Goal: Find specific page/section: Locate a particular part of the current website

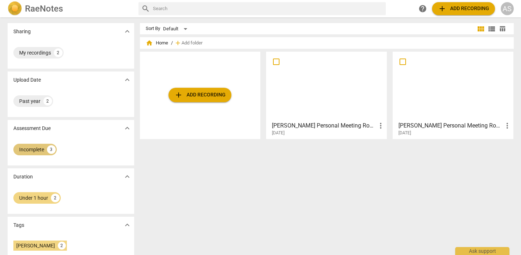
click at [31, 148] on div "Incomplete" at bounding box center [31, 149] width 25 height 7
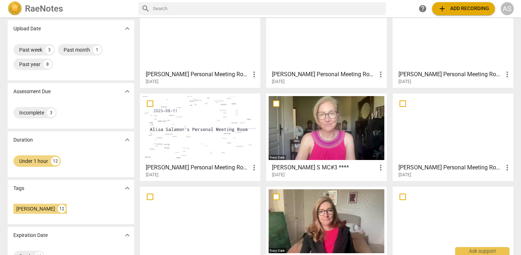
scroll to position [52, 0]
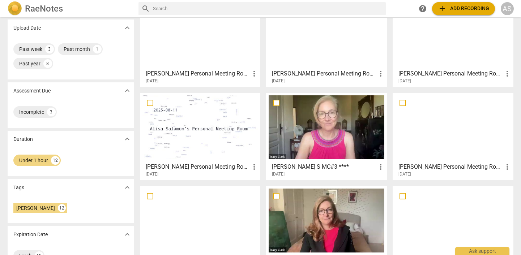
click at [453, 133] on div at bounding box center [453, 127] width 116 height 64
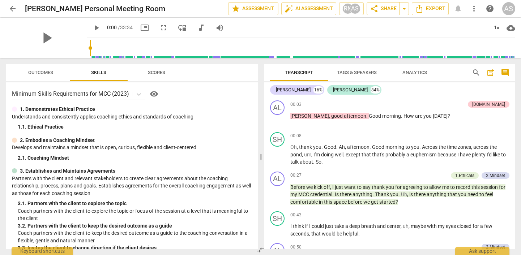
click at [11, 8] on span "arrow_back" at bounding box center [12, 8] width 9 height 9
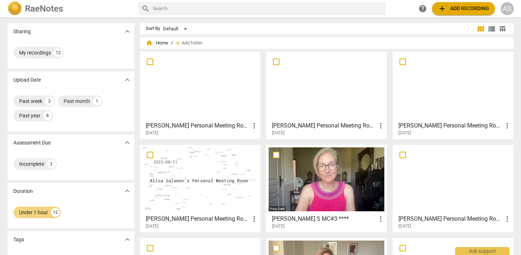
click at [420, 179] on div at bounding box center [453, 179] width 116 height 64
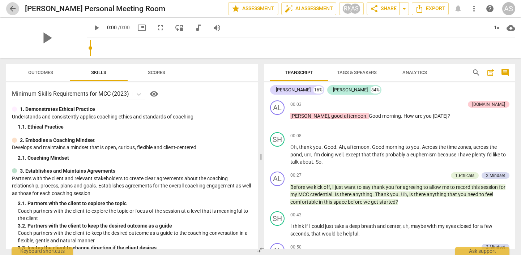
click at [12, 7] on span "arrow_back" at bounding box center [12, 8] width 9 height 9
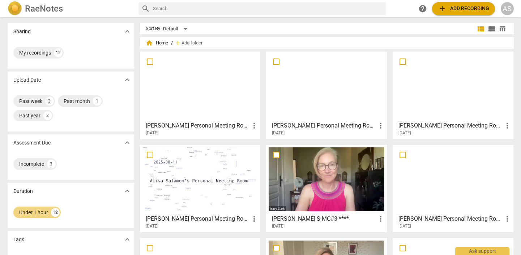
click at [173, 187] on div at bounding box center [200, 179] width 116 height 64
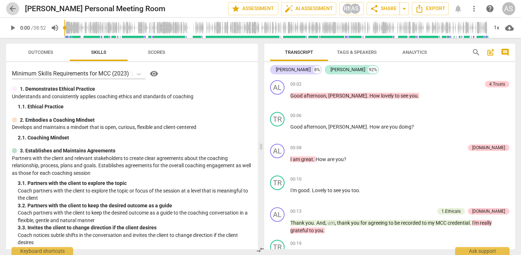
click at [12, 9] on span "arrow_back" at bounding box center [12, 8] width 9 height 9
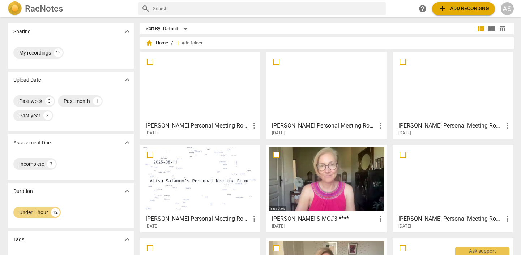
click at [443, 89] on div at bounding box center [453, 86] width 116 height 64
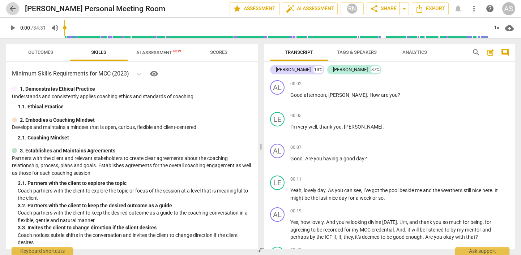
click at [15, 8] on span "arrow_back" at bounding box center [12, 8] width 9 height 9
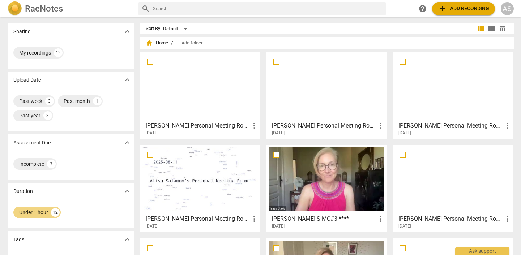
click at [292, 98] on div at bounding box center [327, 86] width 116 height 64
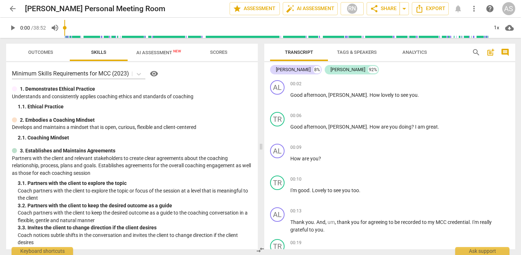
click at [12, 7] on span "arrow_back" at bounding box center [12, 8] width 9 height 9
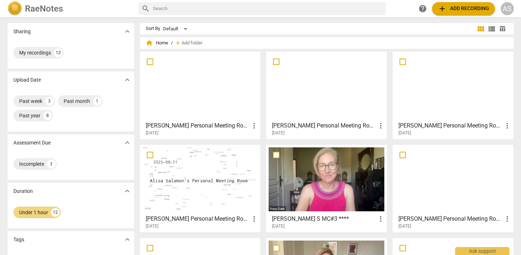
click at [214, 120] on div "[PERSON_NAME] Personal Meeting Room more_vert [DATE]" at bounding box center [200, 127] width 116 height 18
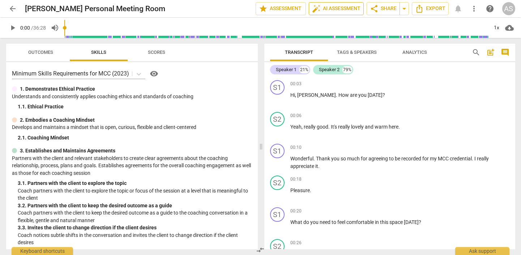
click at [331, 9] on span "auto_fix_high AI Assessment" at bounding box center [336, 8] width 48 height 9
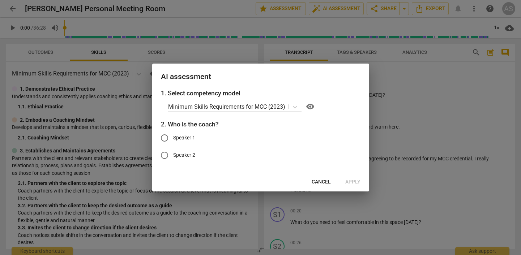
click at [210, 134] on label "Speaker 1" at bounding box center [255, 137] width 199 height 17
click at [173, 134] on input "Speaker 1" at bounding box center [164, 137] width 17 height 17
radio input "true"
click at [353, 179] on span "Apply" at bounding box center [352, 182] width 15 height 7
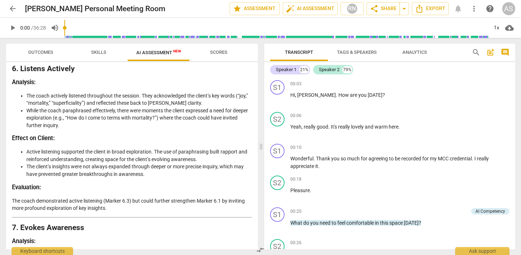
scroll to position [553, 0]
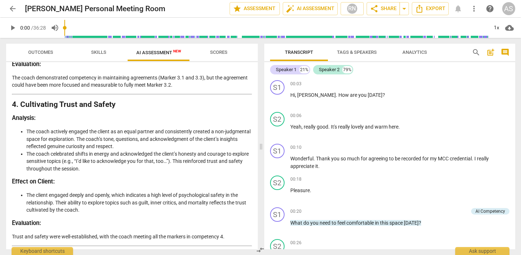
click at [12, 8] on span "arrow_back" at bounding box center [12, 8] width 9 height 9
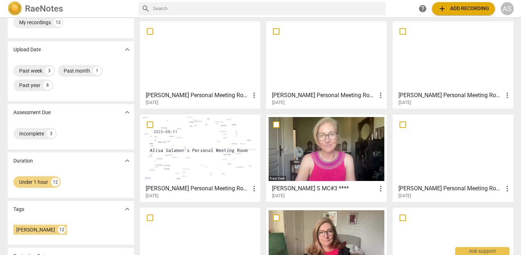
scroll to position [30, 0]
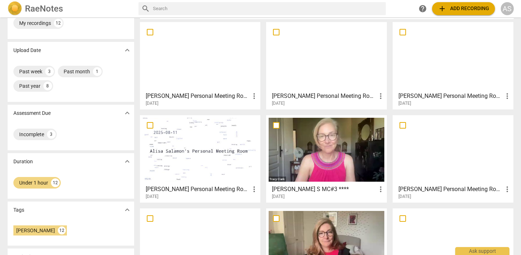
click at [176, 145] on div at bounding box center [200, 150] width 116 height 64
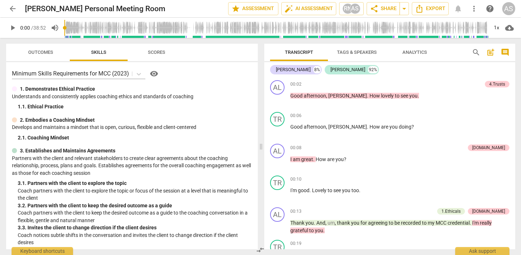
click at [12, 8] on span "arrow_back" at bounding box center [12, 8] width 9 height 9
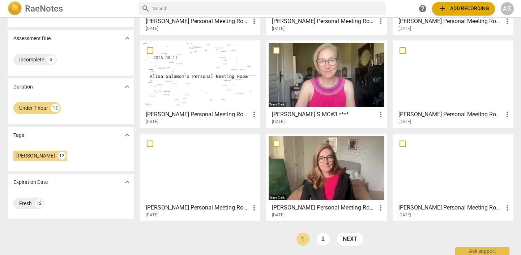
click at [206, 190] on div at bounding box center [200, 168] width 116 height 64
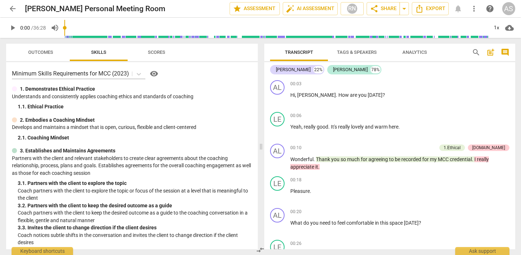
click at [13, 8] on span "arrow_back" at bounding box center [12, 8] width 9 height 9
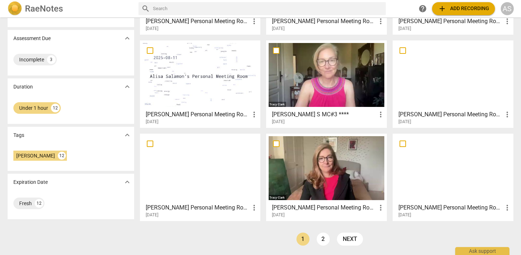
scroll to position [104, 0]
click at [324, 238] on link "2" at bounding box center [323, 239] width 13 height 13
